Goal: Transaction & Acquisition: Purchase product/service

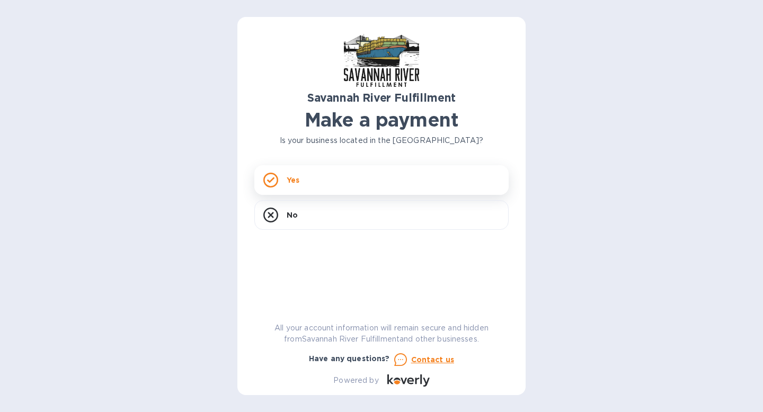
click at [267, 175] on rect at bounding box center [270, 179] width 13 height 13
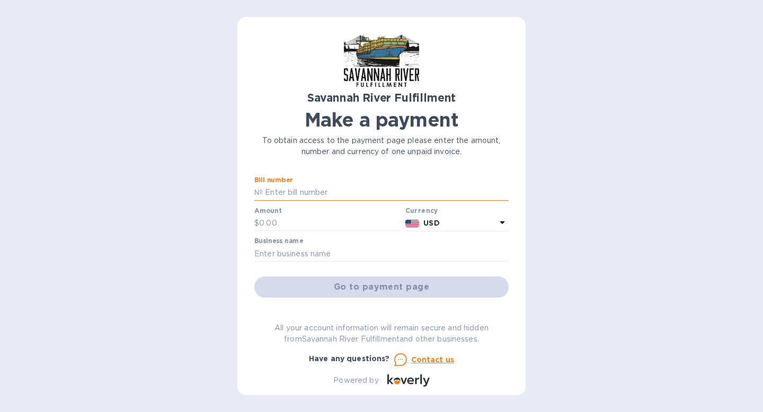
click at [289, 196] on input "text" at bounding box center [386, 193] width 246 height 16
type input "4659"
click at [280, 224] on input "text" at bounding box center [330, 224] width 142 height 16
type input "4,874.27"
click at [326, 248] on input "text" at bounding box center [381, 254] width 254 height 16
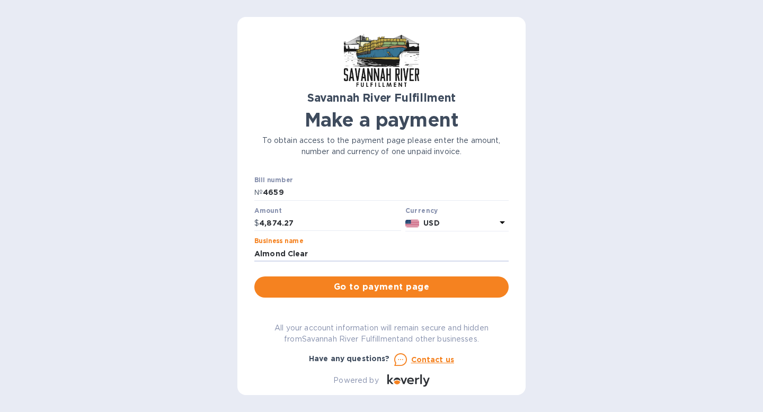
type input "Almond Clear"
click at [217, 275] on div "Savannah River Fulfillment Make a payment To obtain access to the payment page …" at bounding box center [381, 206] width 763 height 412
click at [345, 293] on span "Go to payment page" at bounding box center [381, 287] width 237 height 13
